Goal: Check status

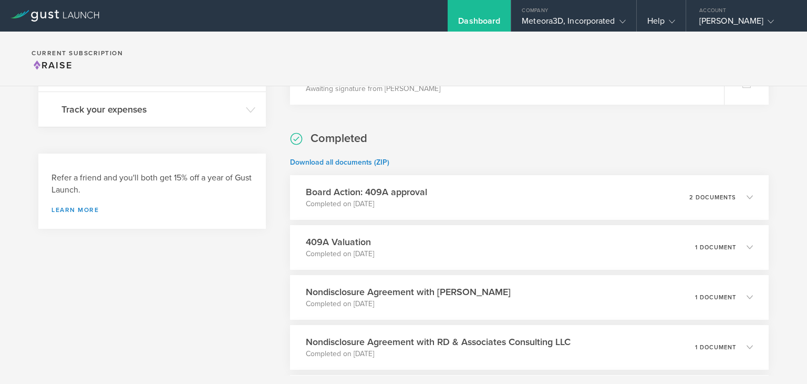
scroll to position [378, 0]
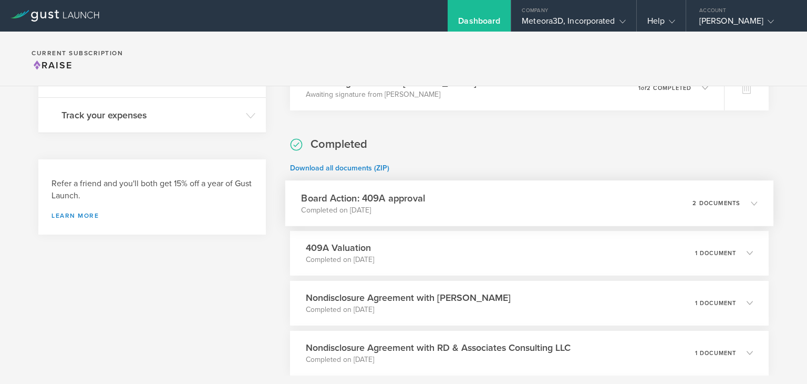
click at [751, 202] on icon at bounding box center [754, 203] width 6 height 6
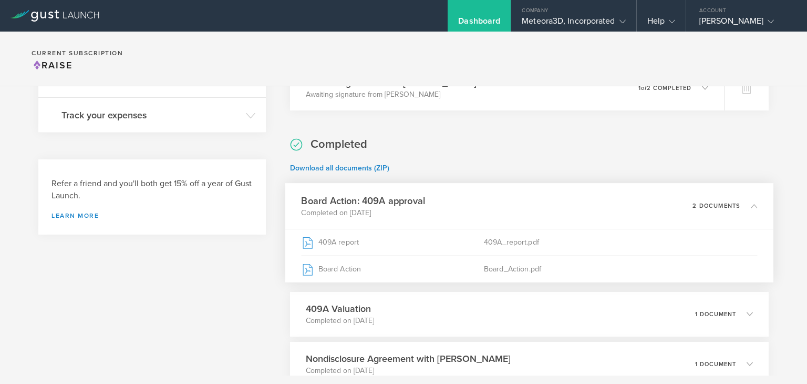
click at [751, 202] on icon at bounding box center [754, 205] width 6 height 6
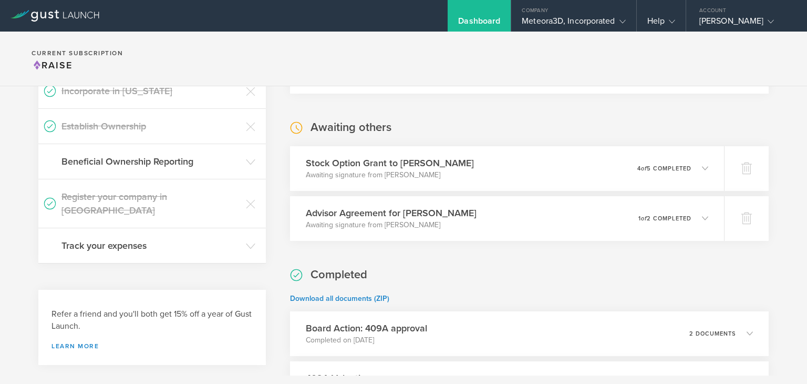
scroll to position [229, 0]
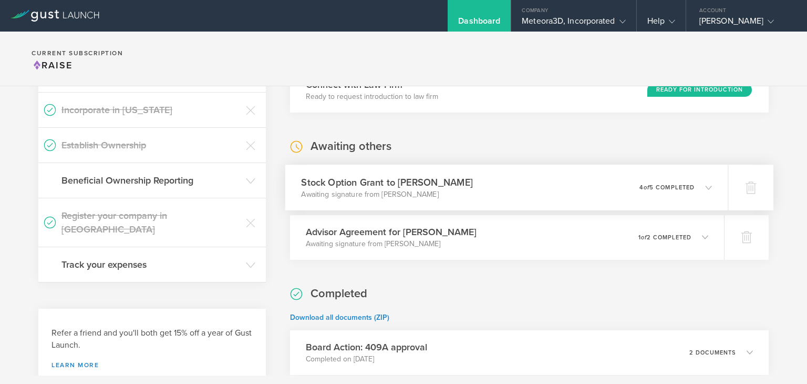
click at [704, 183] on div "Stock Option Grant to [PERSON_NAME] Awaiting signature from [PERSON_NAME] 0 und…" at bounding box center [506, 188] width 443 height 46
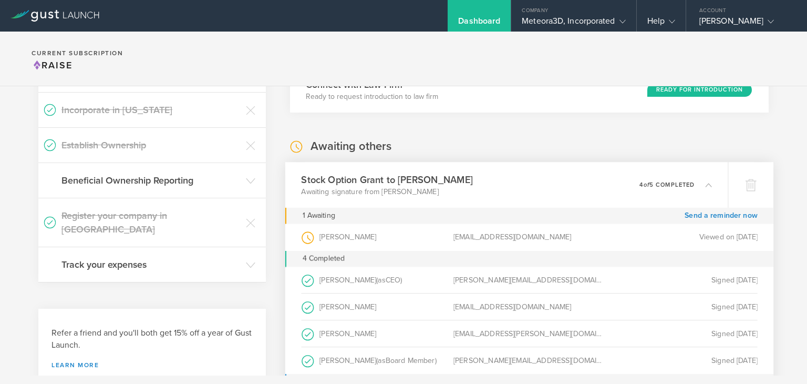
click at [706, 182] on icon at bounding box center [709, 184] width 6 height 6
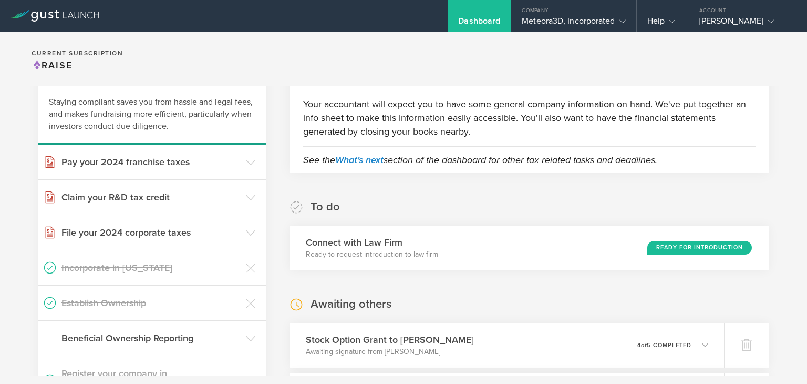
scroll to position [84, 0]
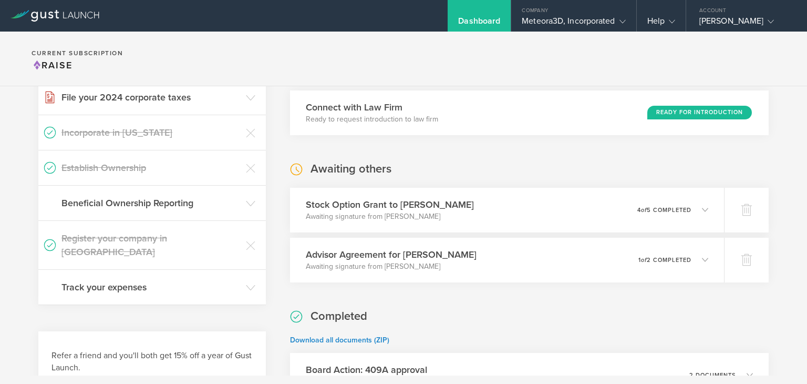
scroll to position [225, 0]
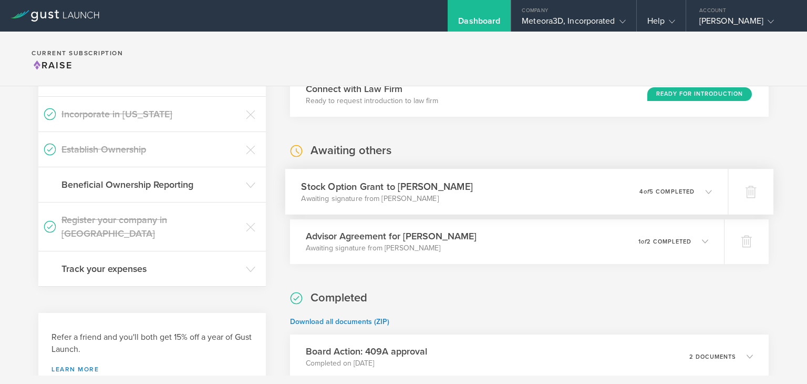
click at [698, 187] on icon at bounding box center [703, 191] width 17 height 9
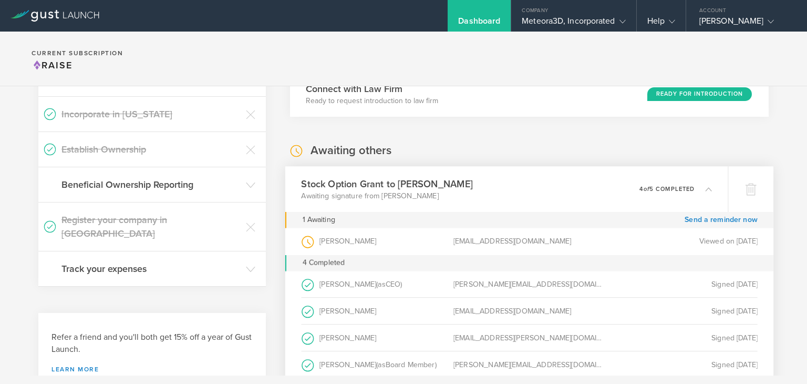
click at [696, 187] on icon at bounding box center [703, 188] width 17 height 9
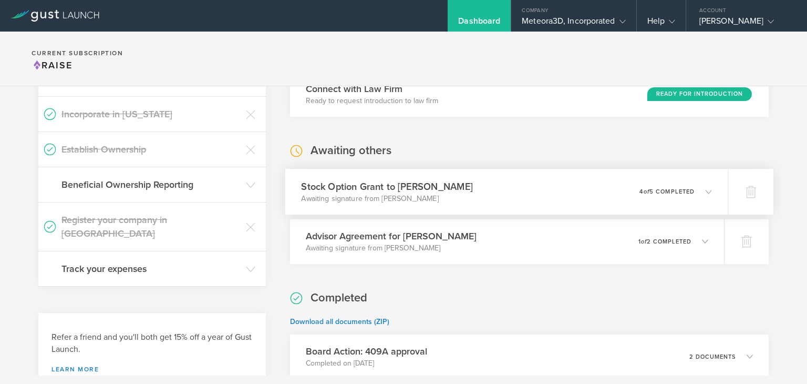
click at [696, 187] on icon at bounding box center [703, 191] width 17 height 9
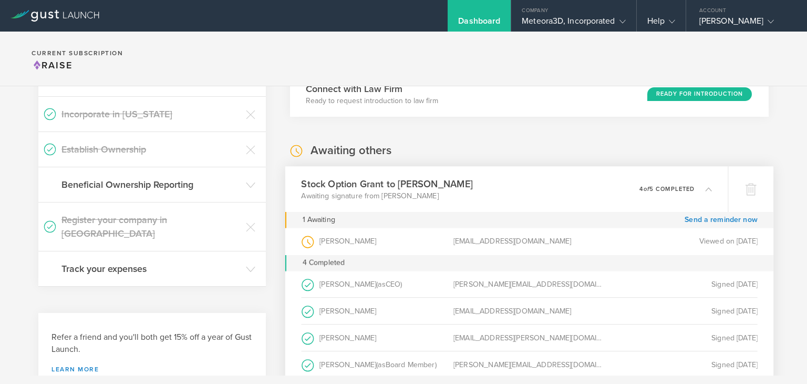
click at [696, 187] on icon at bounding box center [703, 188] width 17 height 9
